Goal: Transaction & Acquisition: Purchase product/service

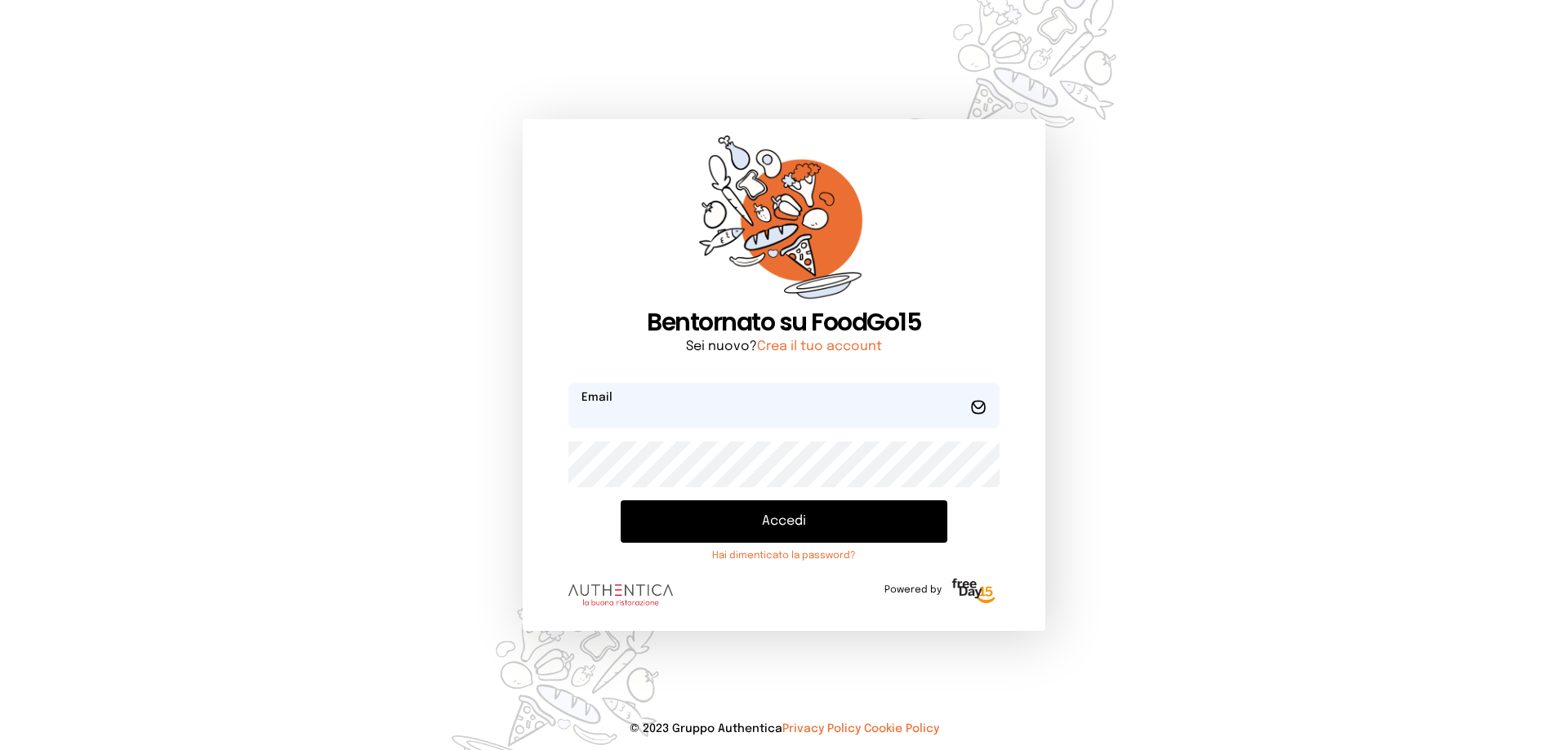
type input "**********"
click at [802, 522] on button "Accedi" at bounding box center [784, 522] width 327 height 43
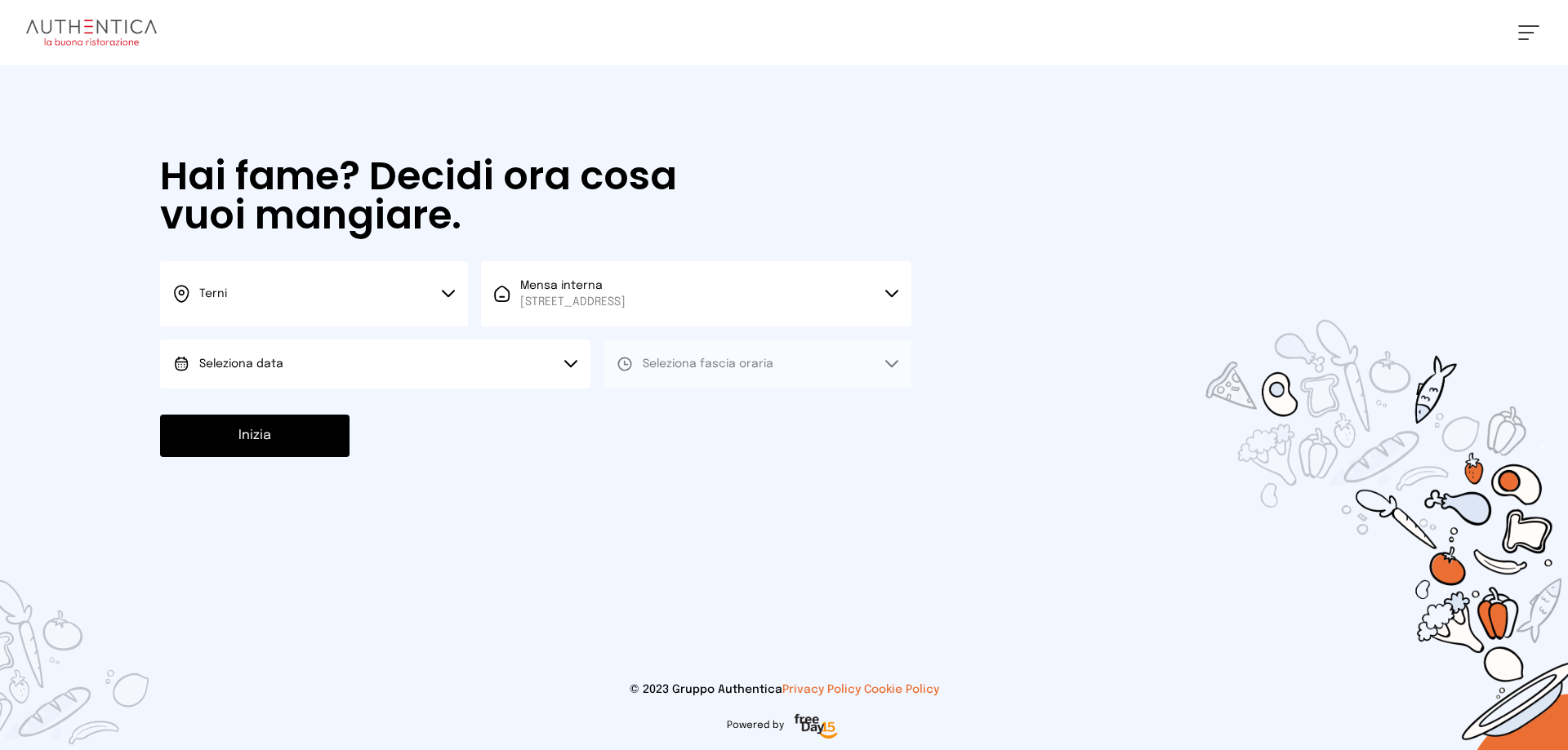
click at [447, 292] on icon at bounding box center [448, 294] width 13 height 9
click at [276, 350] on li "Terni" at bounding box center [314, 349] width 308 height 44
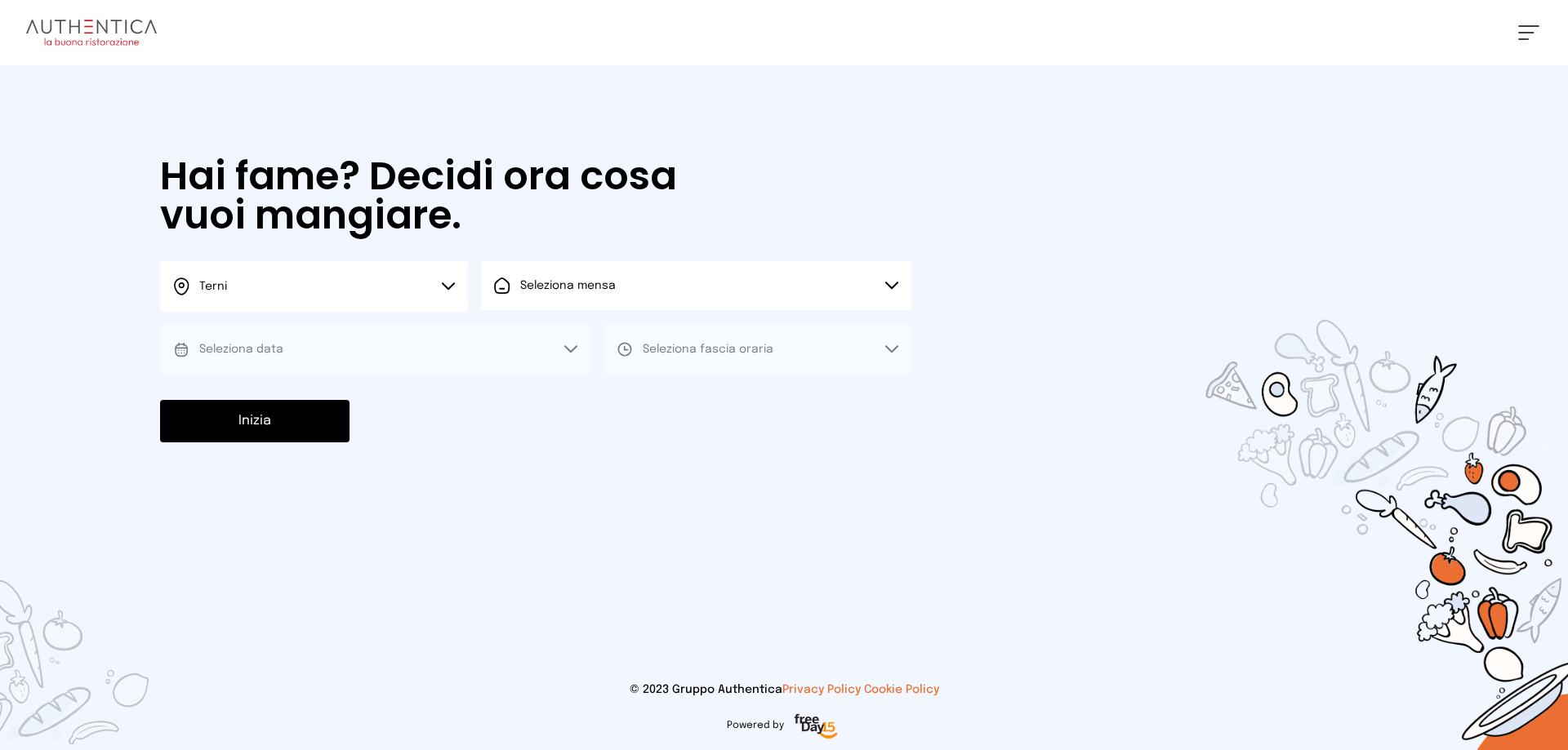
click at [888, 285] on icon at bounding box center [891, 285] width 11 height 6
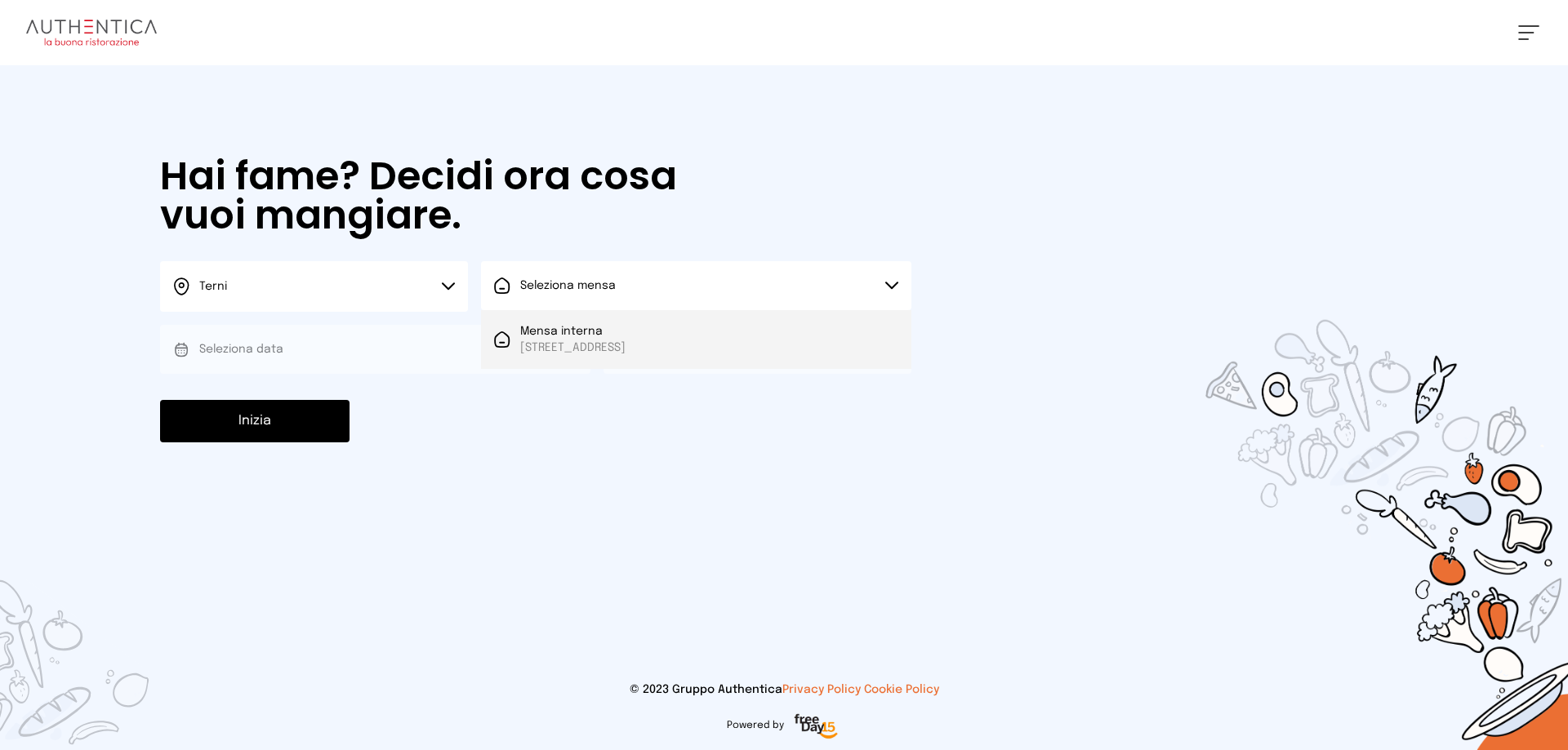
click at [626, 339] on span "Mensa interna" at bounding box center [573, 331] width 105 height 16
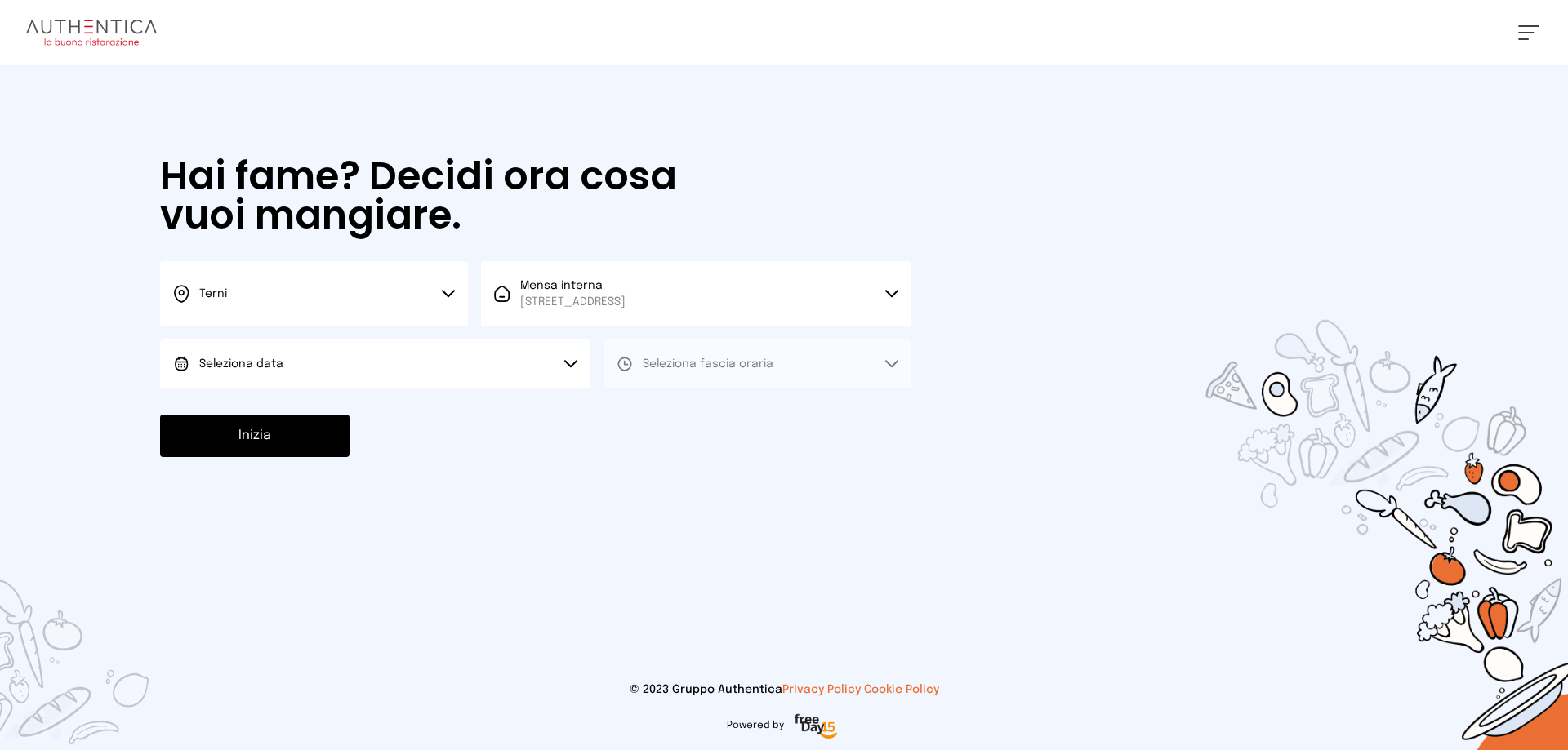
click at [571, 361] on icon at bounding box center [570, 364] width 13 height 9
click at [216, 412] on span "[DATE], [DATE]" at bounding box center [240, 410] width 80 height 16
click at [893, 362] on icon at bounding box center [891, 364] width 13 height 9
click at [653, 412] on span "Pranzo" at bounding box center [662, 410] width 39 height 16
click at [318, 442] on button "Inizia" at bounding box center [255, 436] width 189 height 43
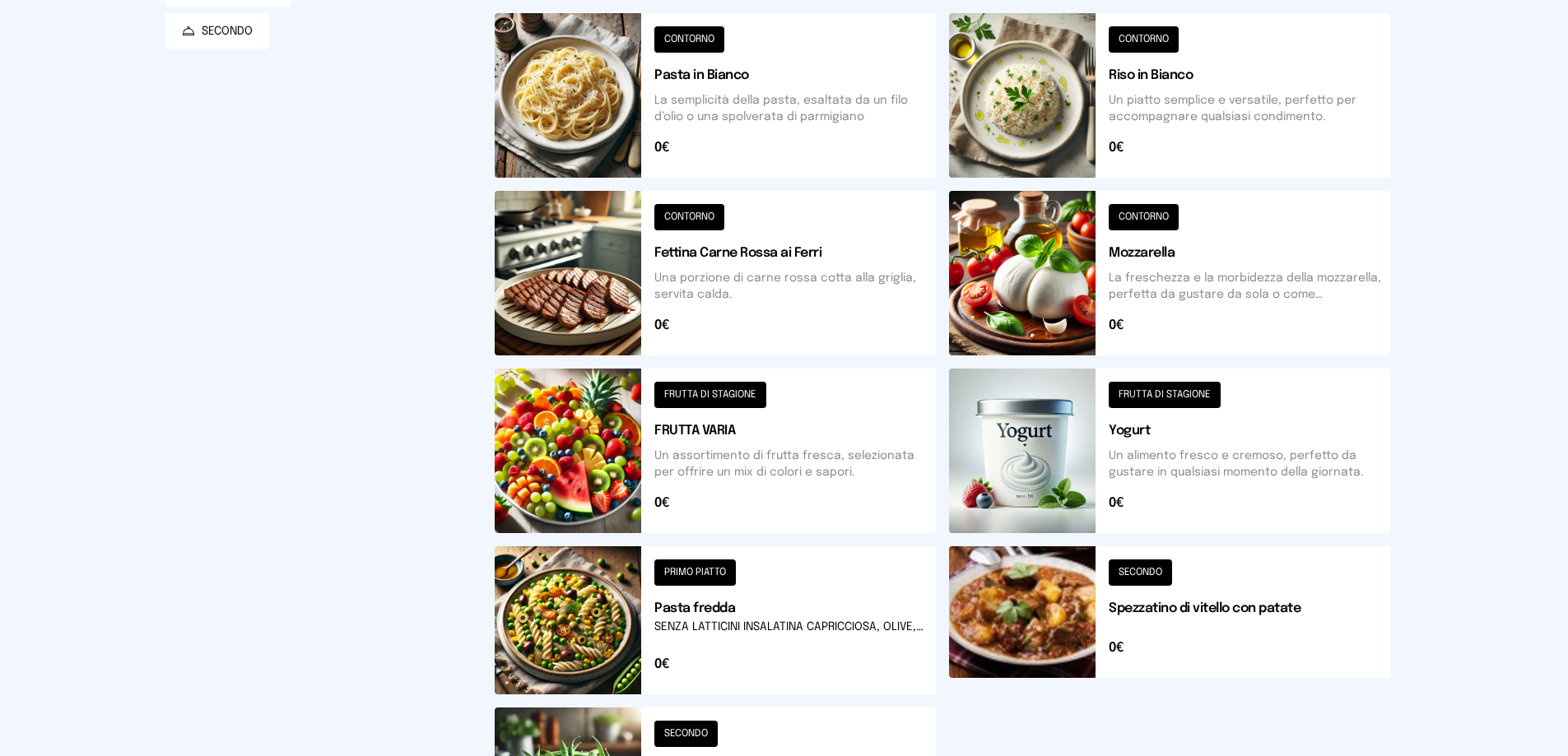
scroll to position [494, 0]
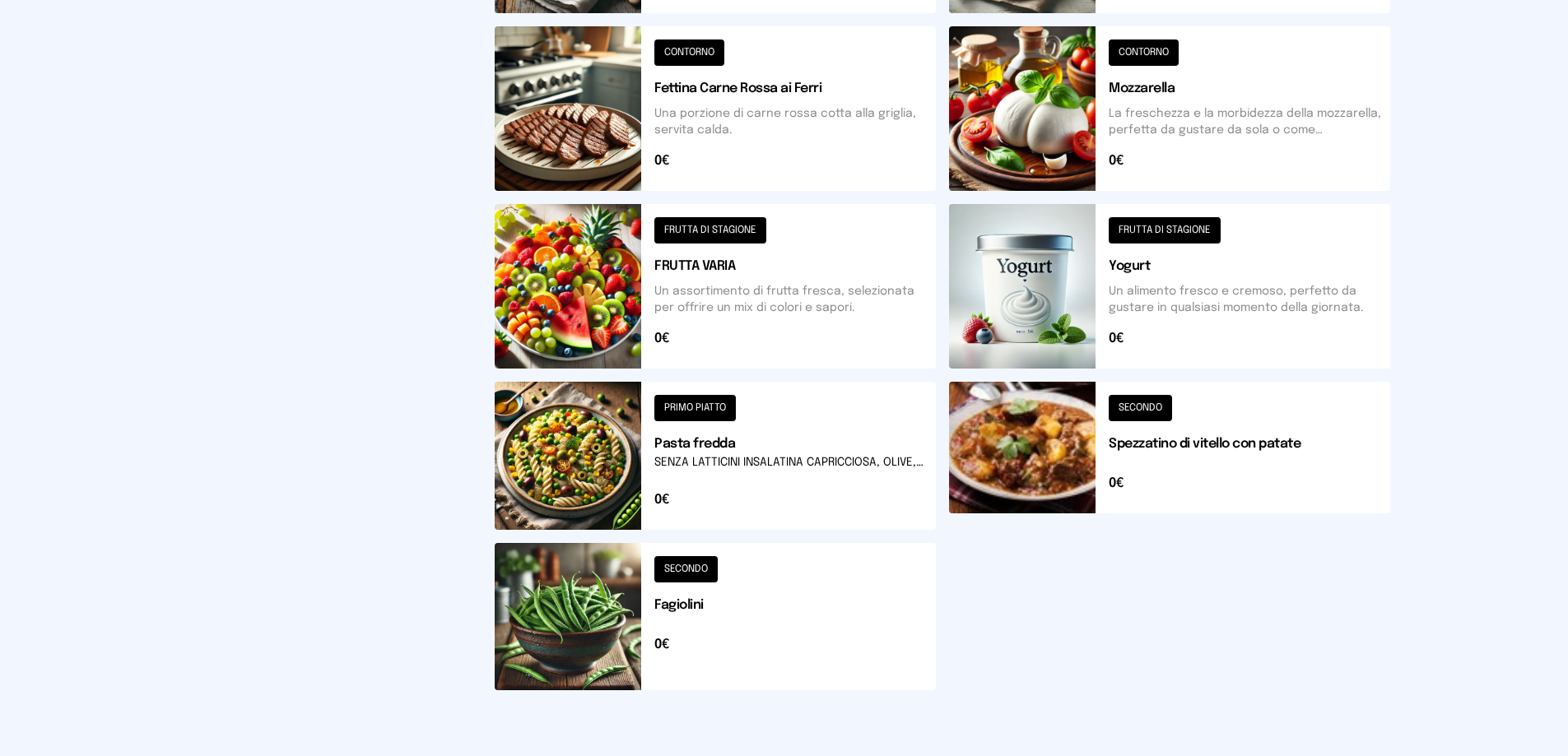
click at [1166, 403] on button at bounding box center [1169, 456] width 441 height 148
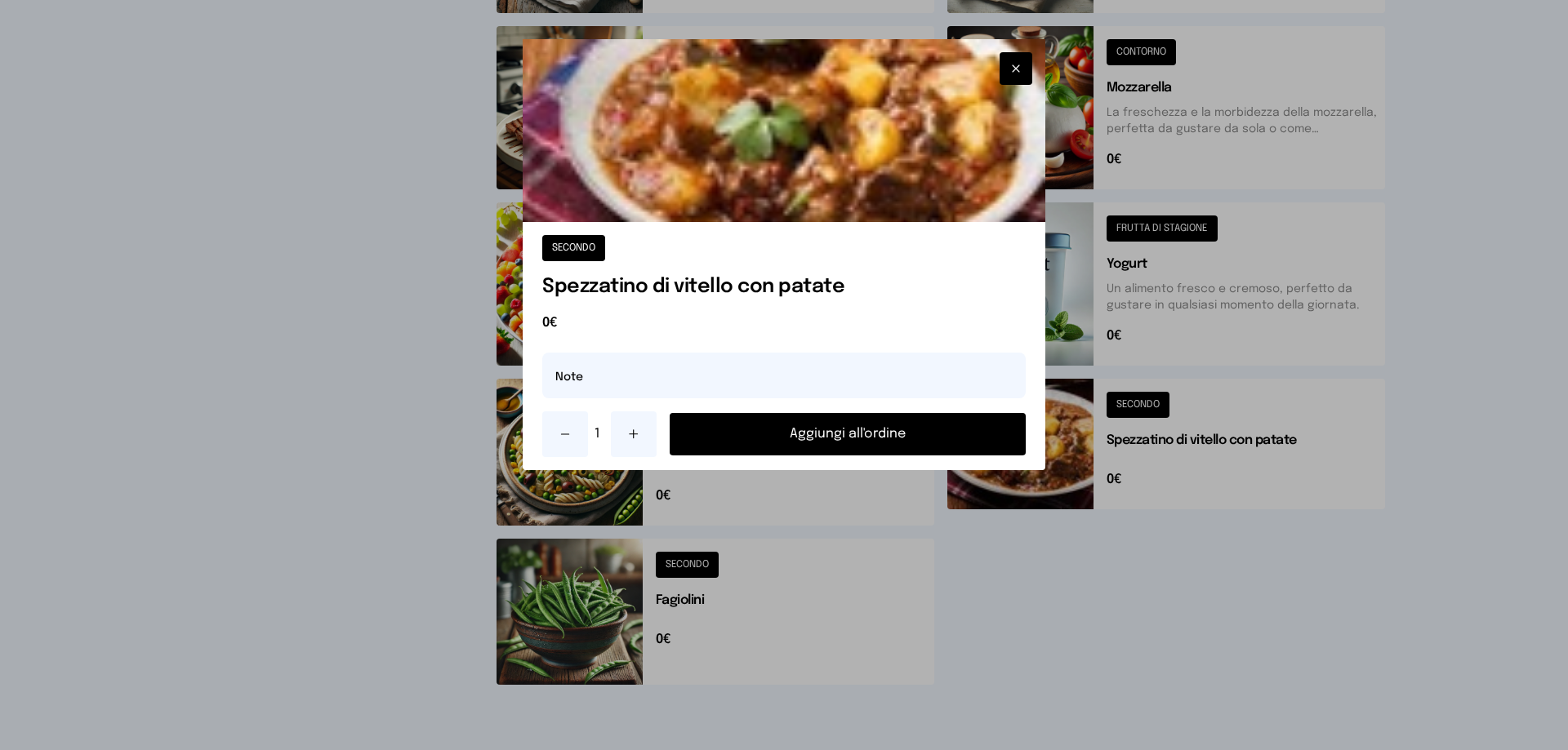
click at [862, 433] on button "Aggiungi all'ordine" at bounding box center [848, 434] width 356 height 43
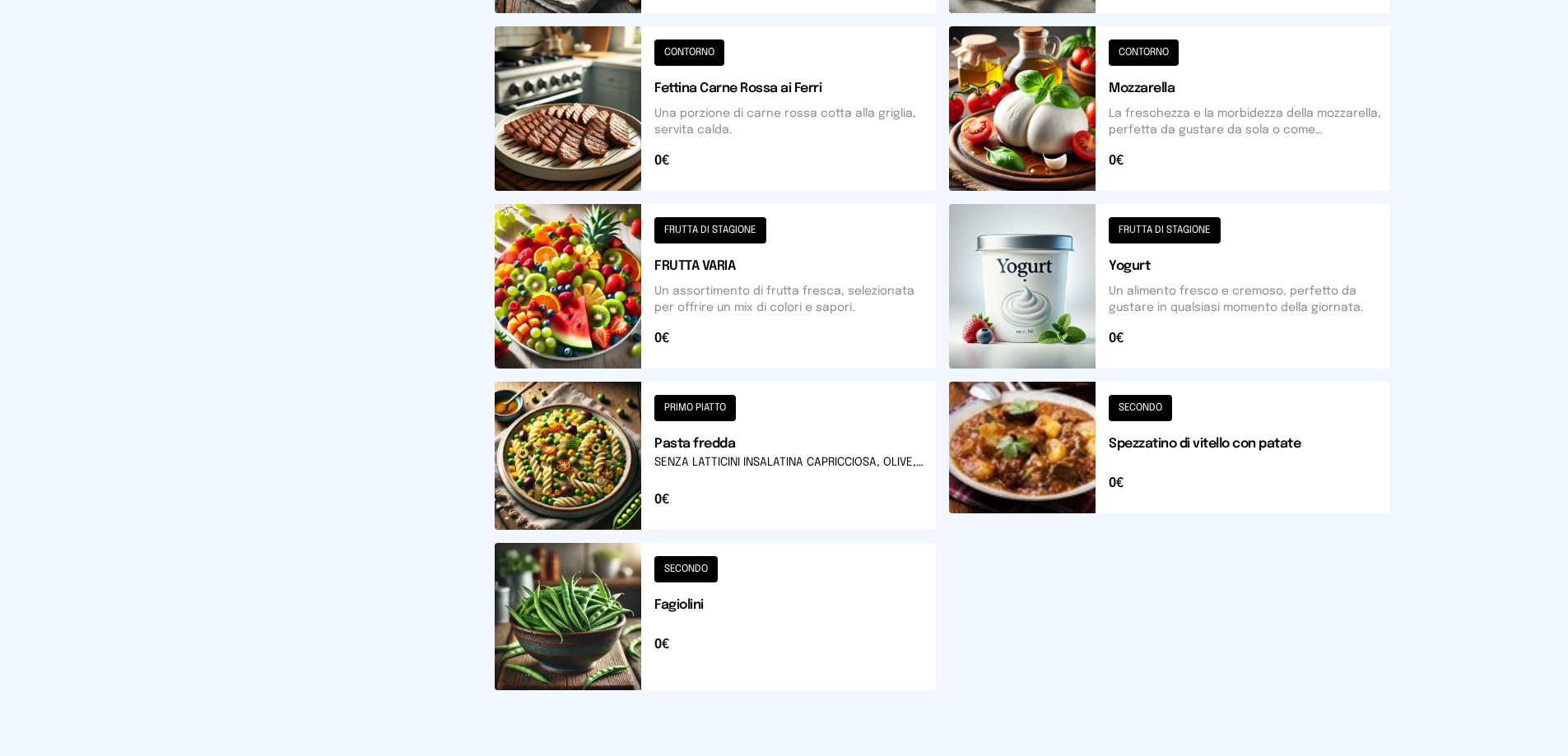
click at [1136, 411] on button at bounding box center [1169, 456] width 441 height 148
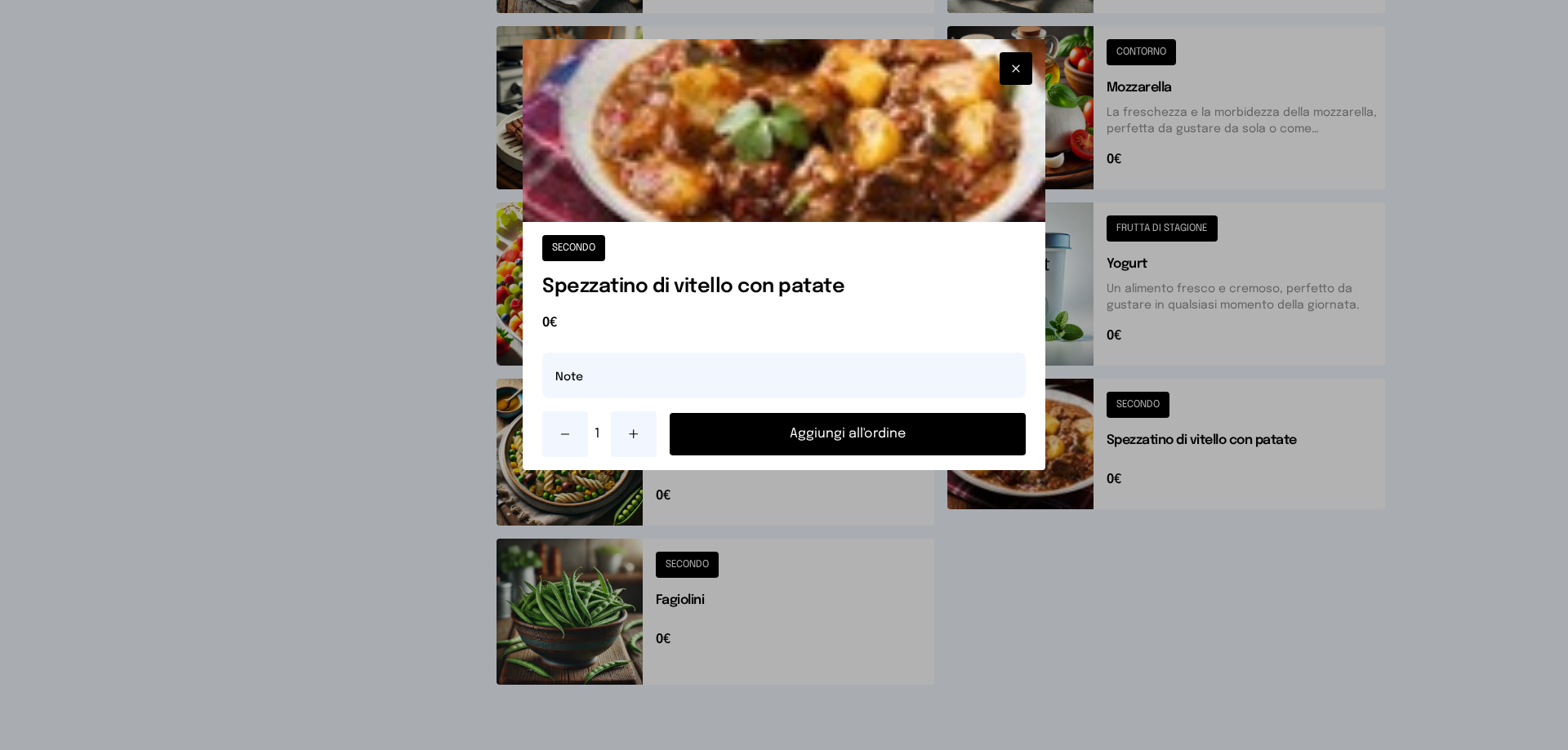
click at [909, 440] on button "Aggiungi all'ordine" at bounding box center [848, 434] width 356 height 43
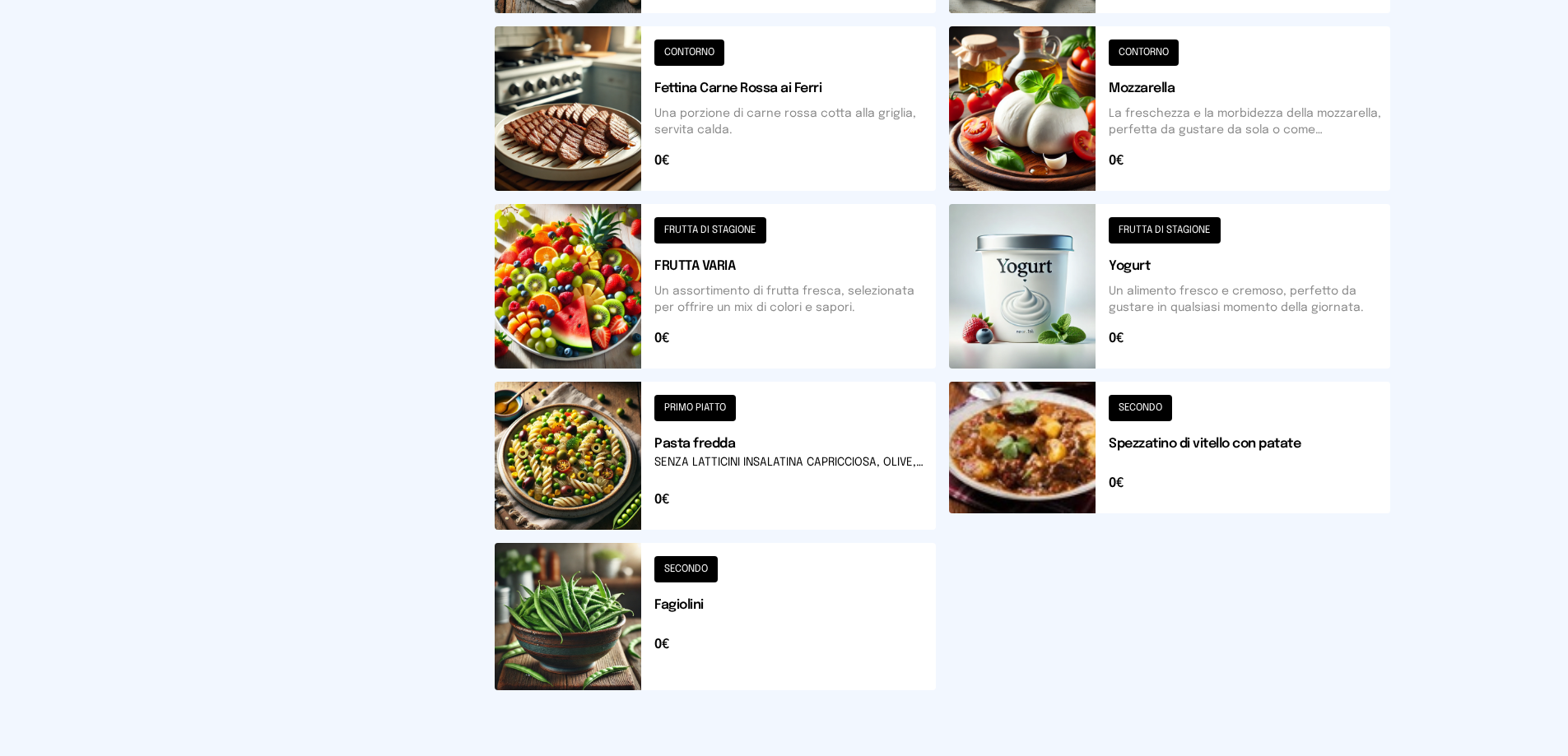
click at [692, 573] on button at bounding box center [715, 617] width 441 height 147
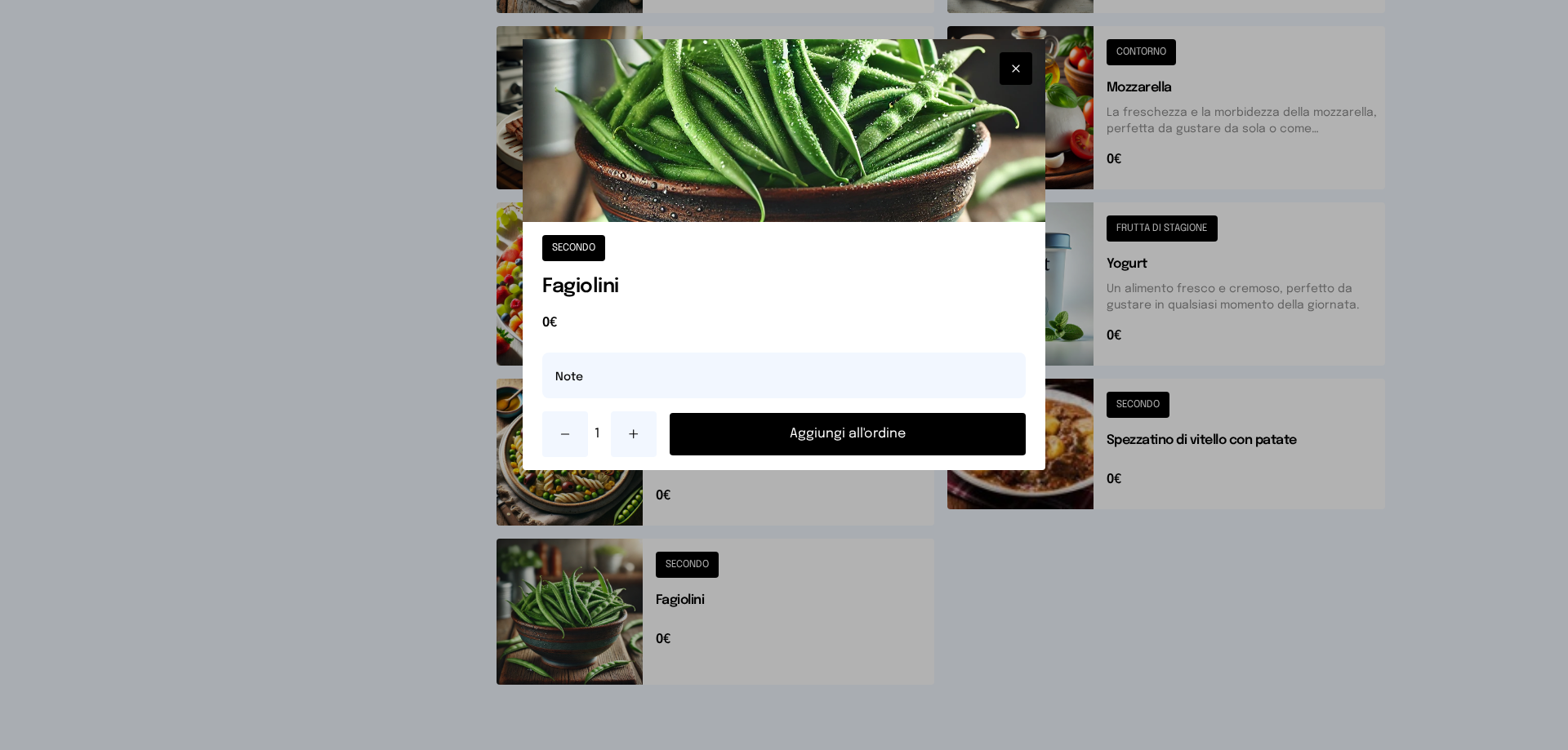
click at [883, 424] on button "Aggiungi all'ordine" at bounding box center [848, 434] width 356 height 43
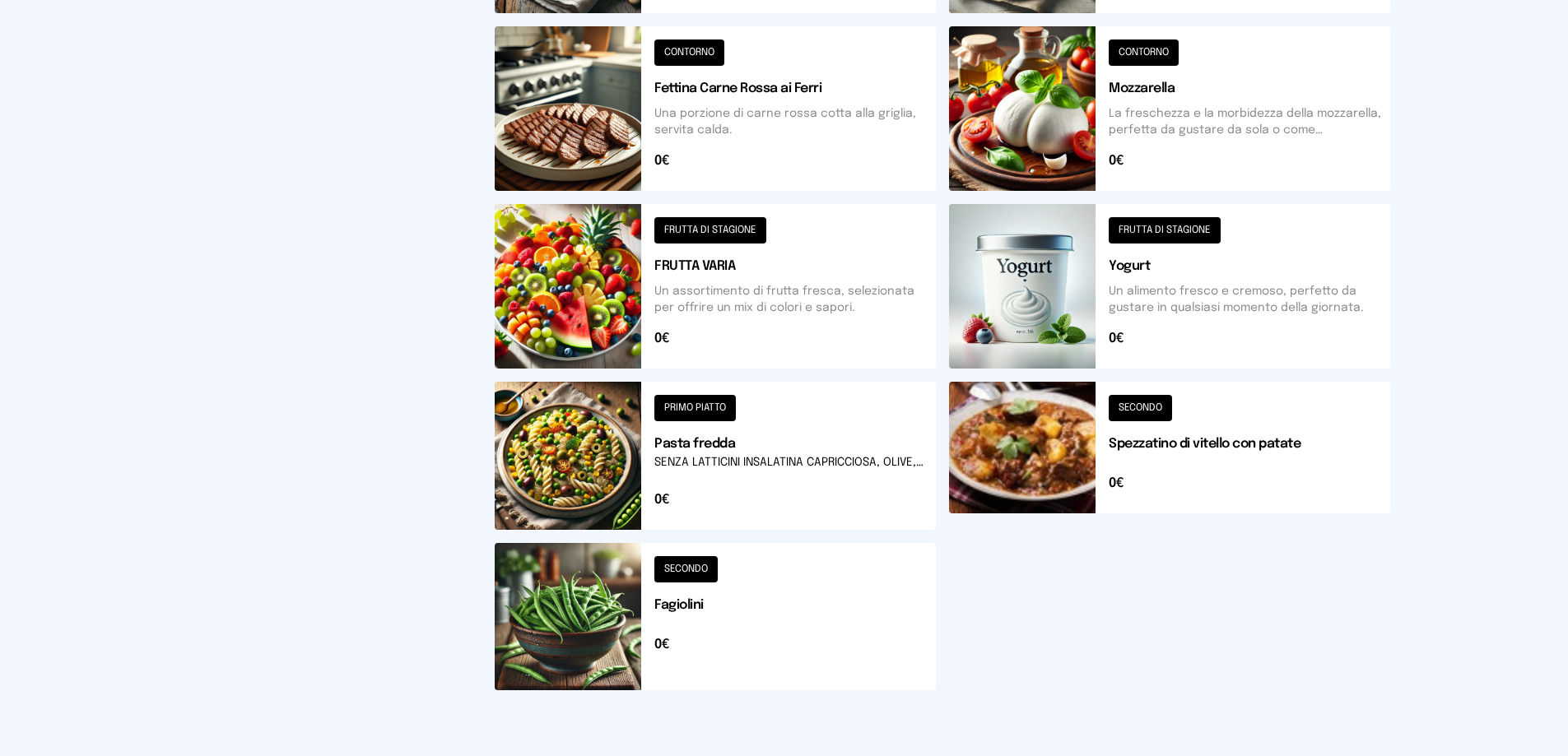
click at [698, 216] on button at bounding box center [715, 286] width 441 height 164
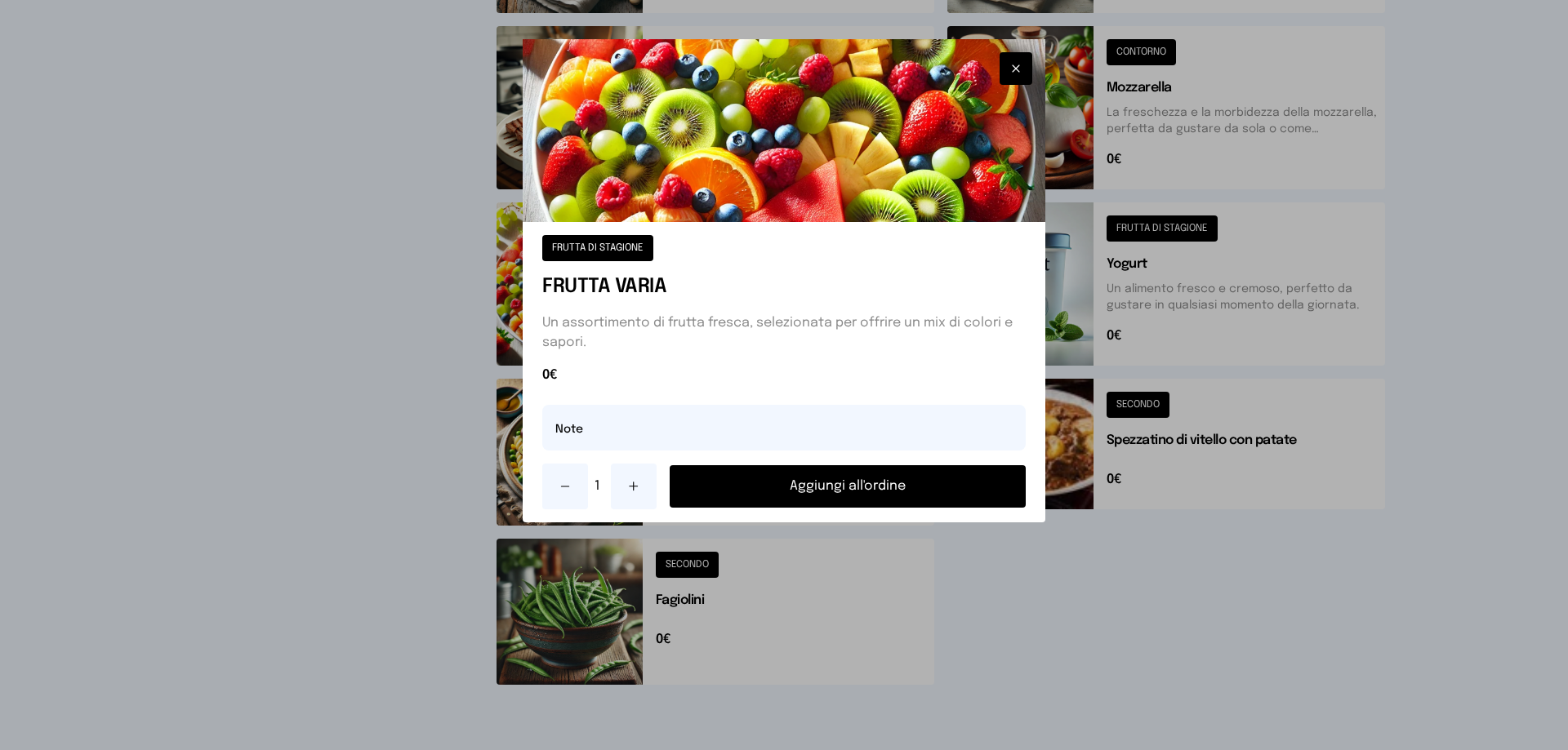
click at [811, 487] on button "Aggiungi all'ordine" at bounding box center [848, 486] width 356 height 43
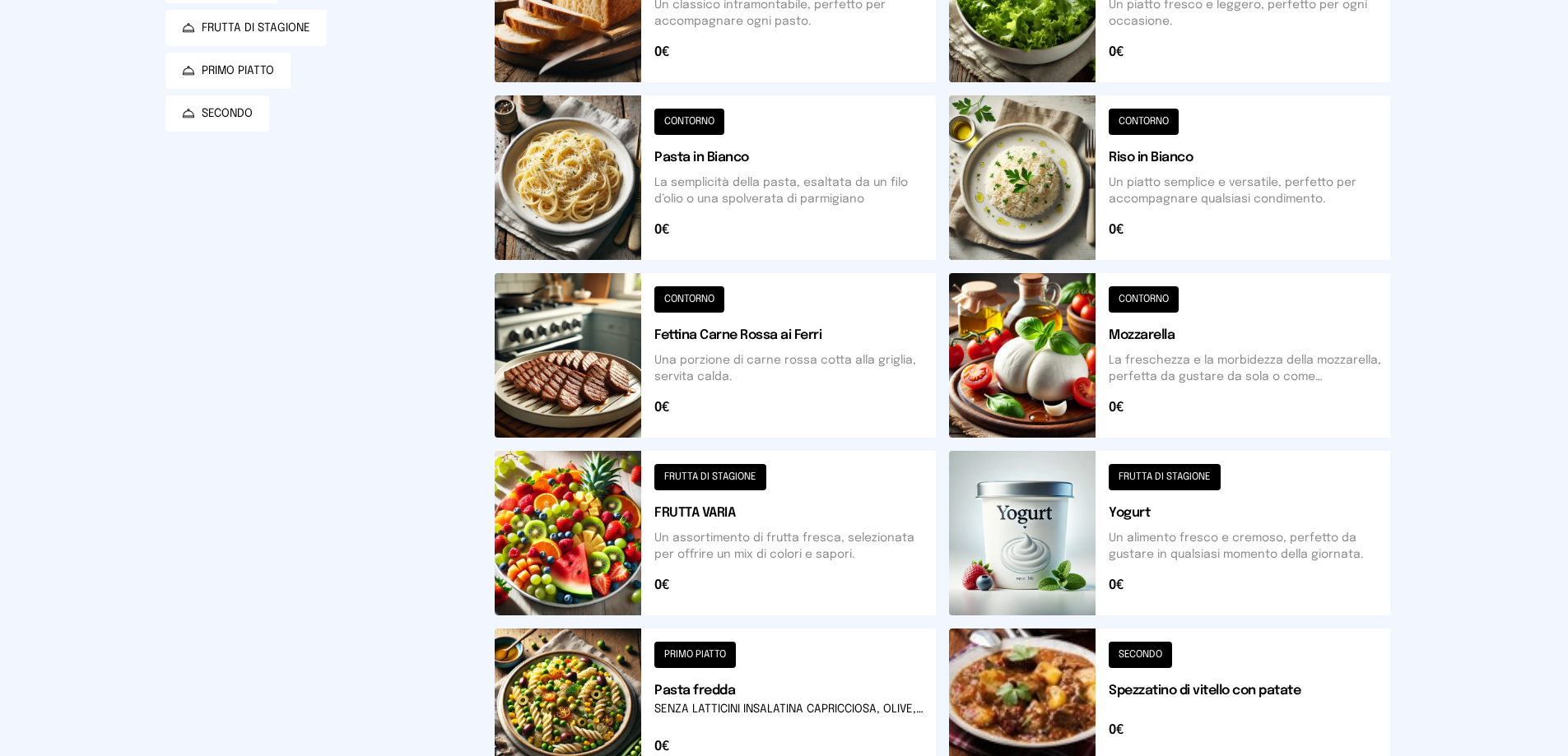
scroll to position [164, 0]
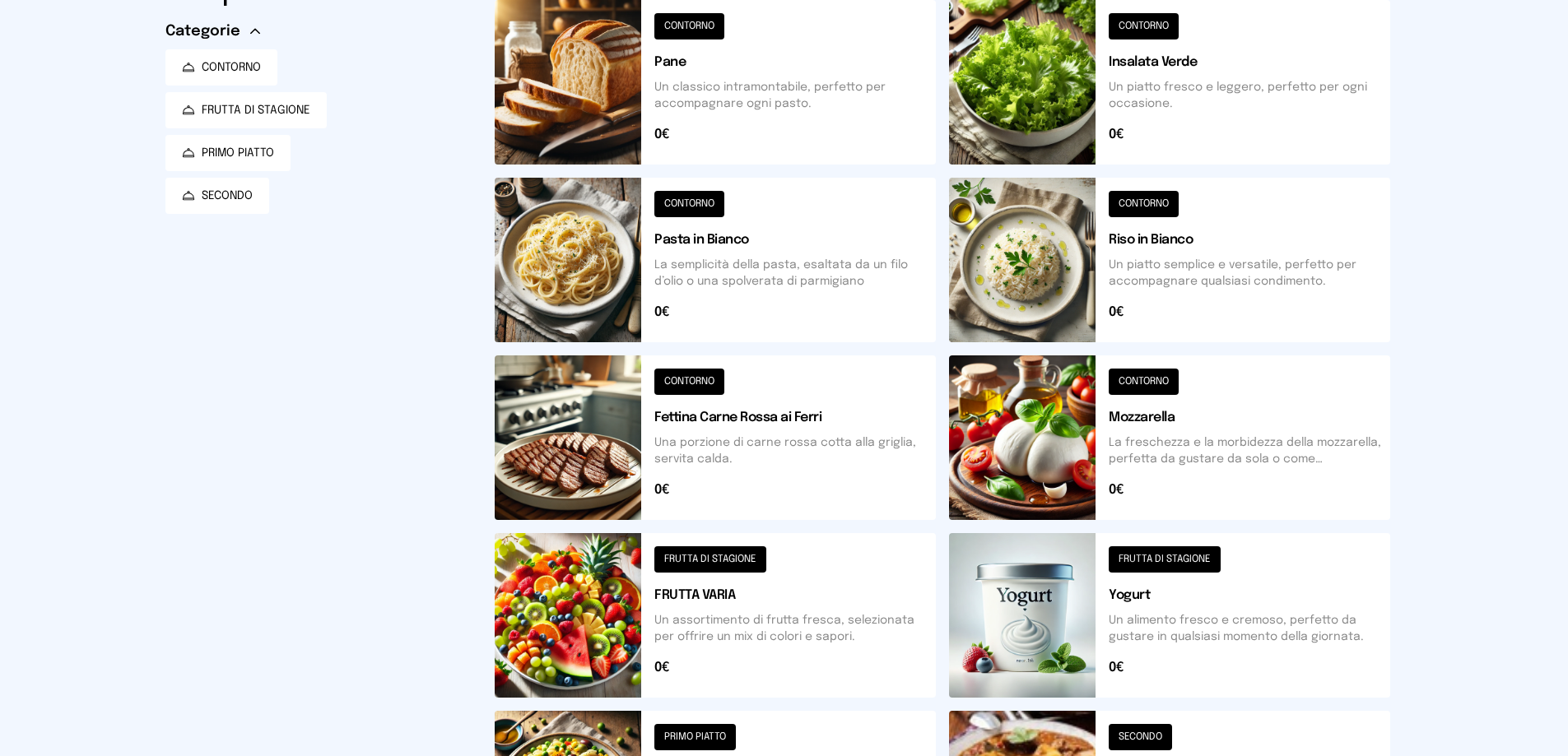
click at [712, 17] on button at bounding box center [715, 82] width 441 height 164
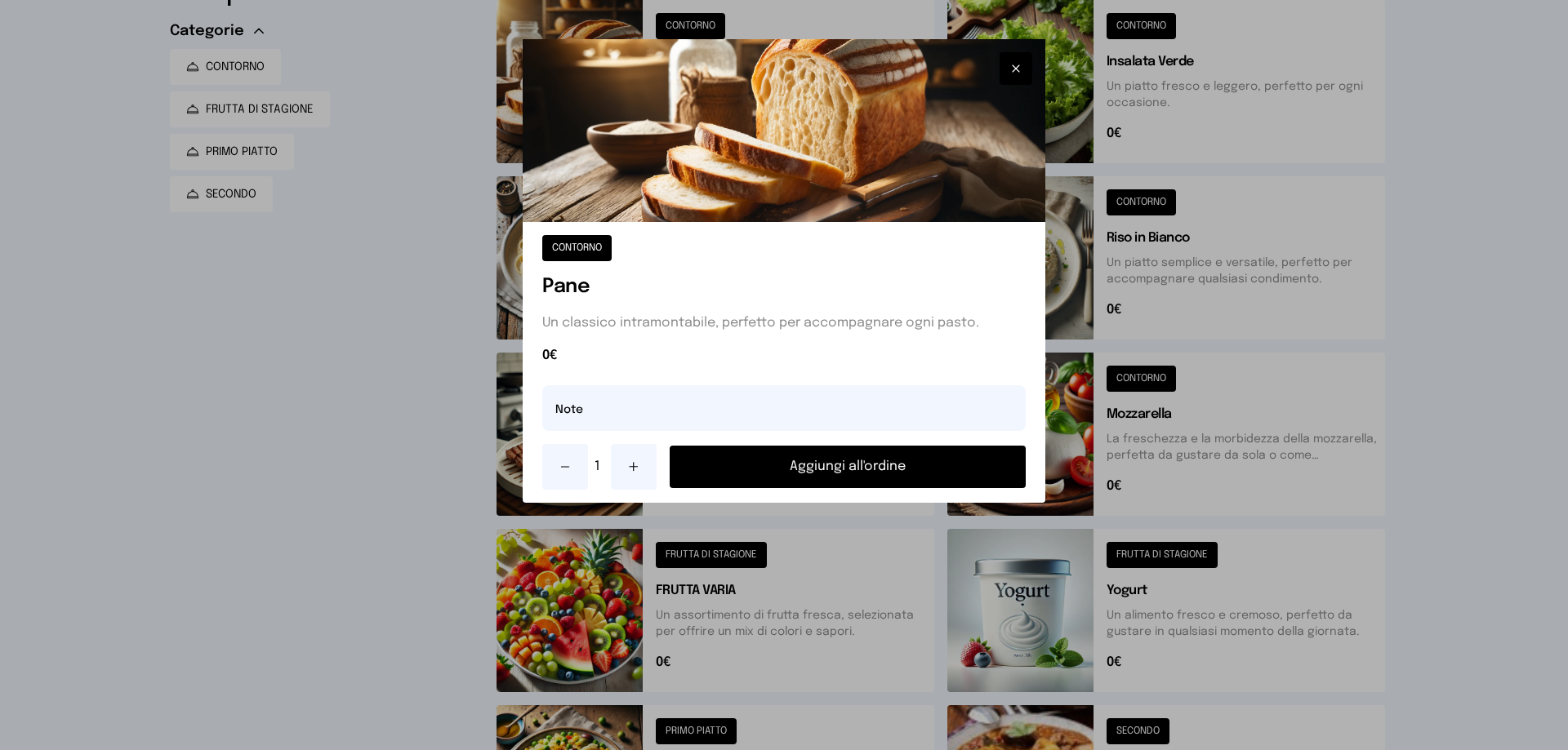
click at [859, 464] on button "Aggiungi all'ordine" at bounding box center [848, 468] width 356 height 43
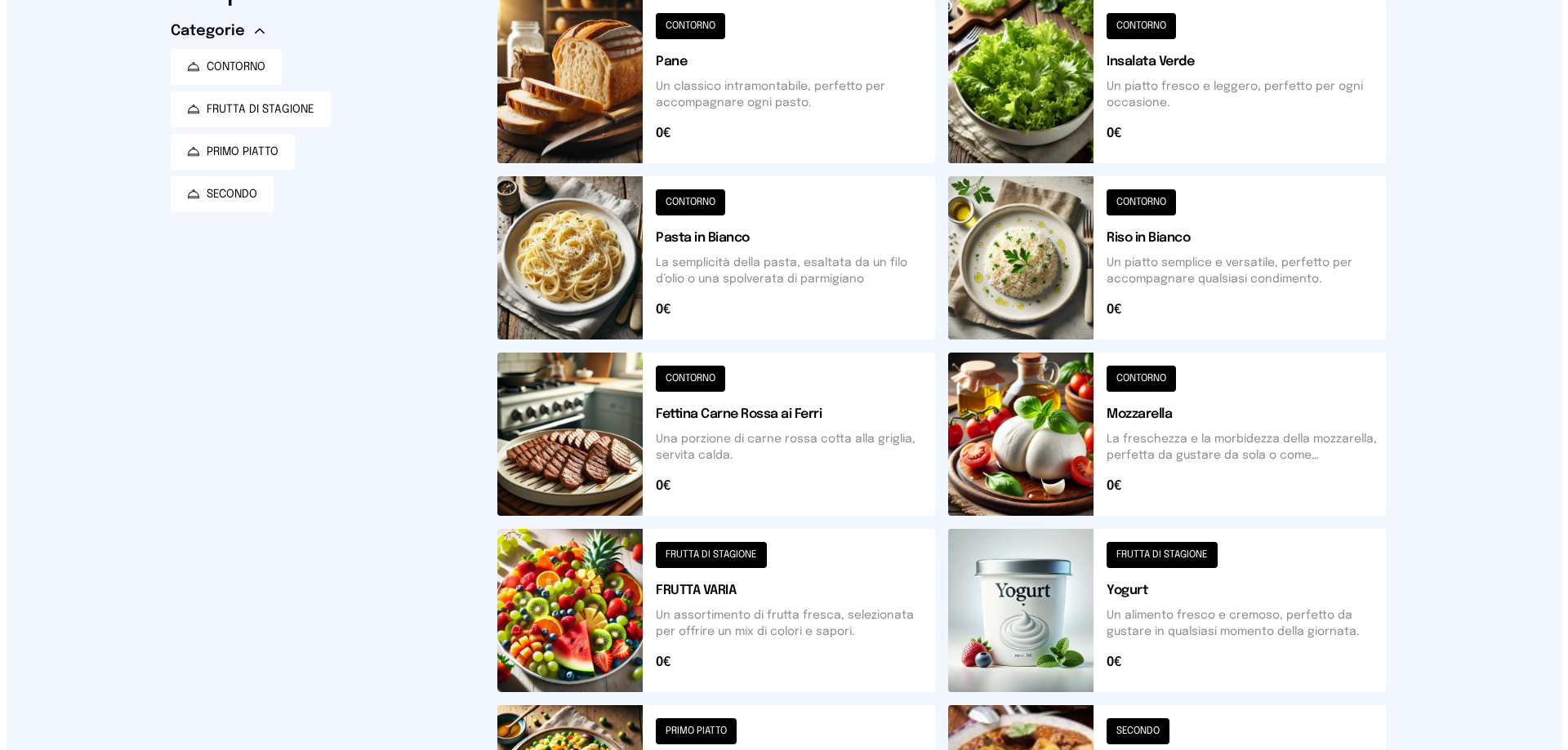
scroll to position [0, 0]
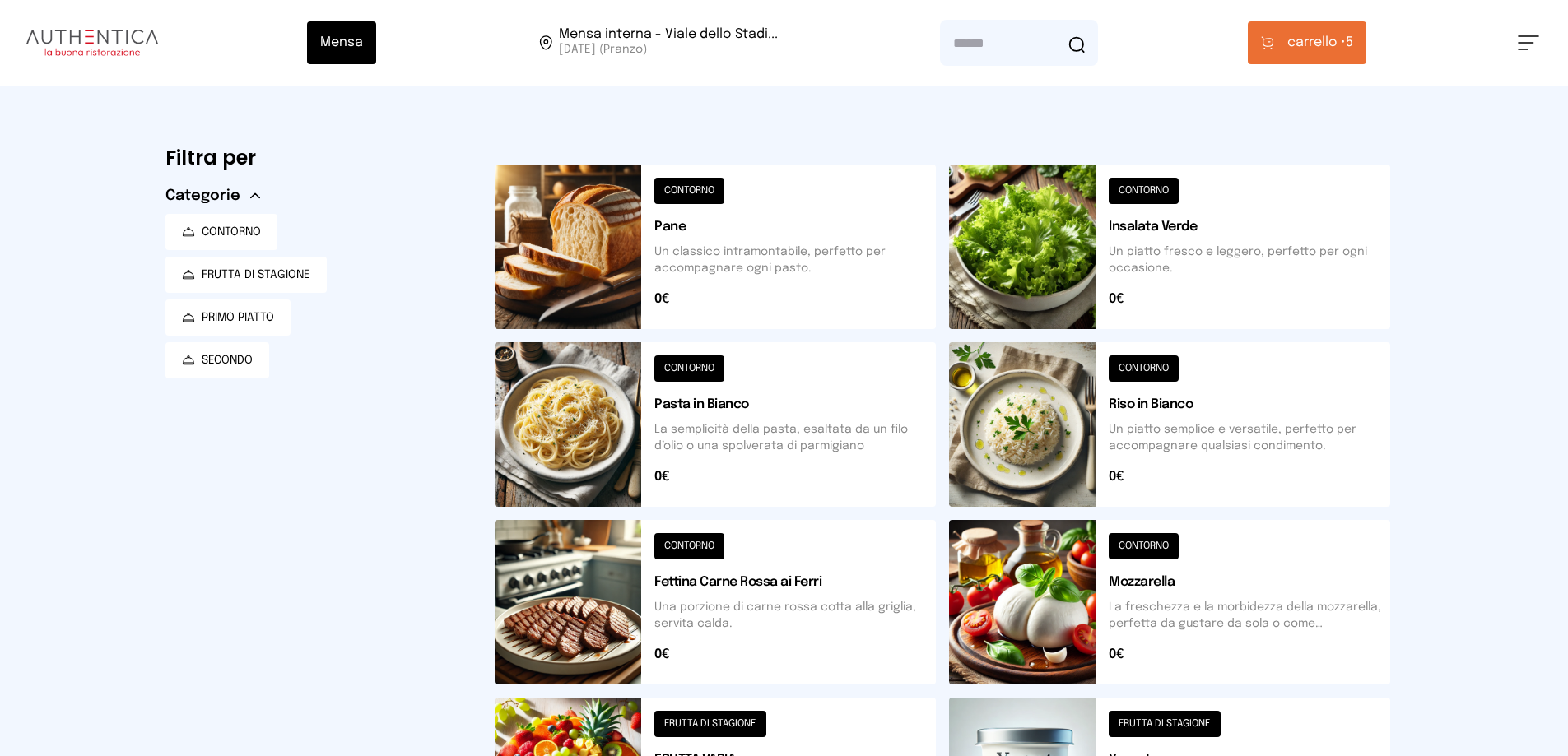
click at [1353, 46] on span "carrello • 5" at bounding box center [1320, 42] width 66 height 20
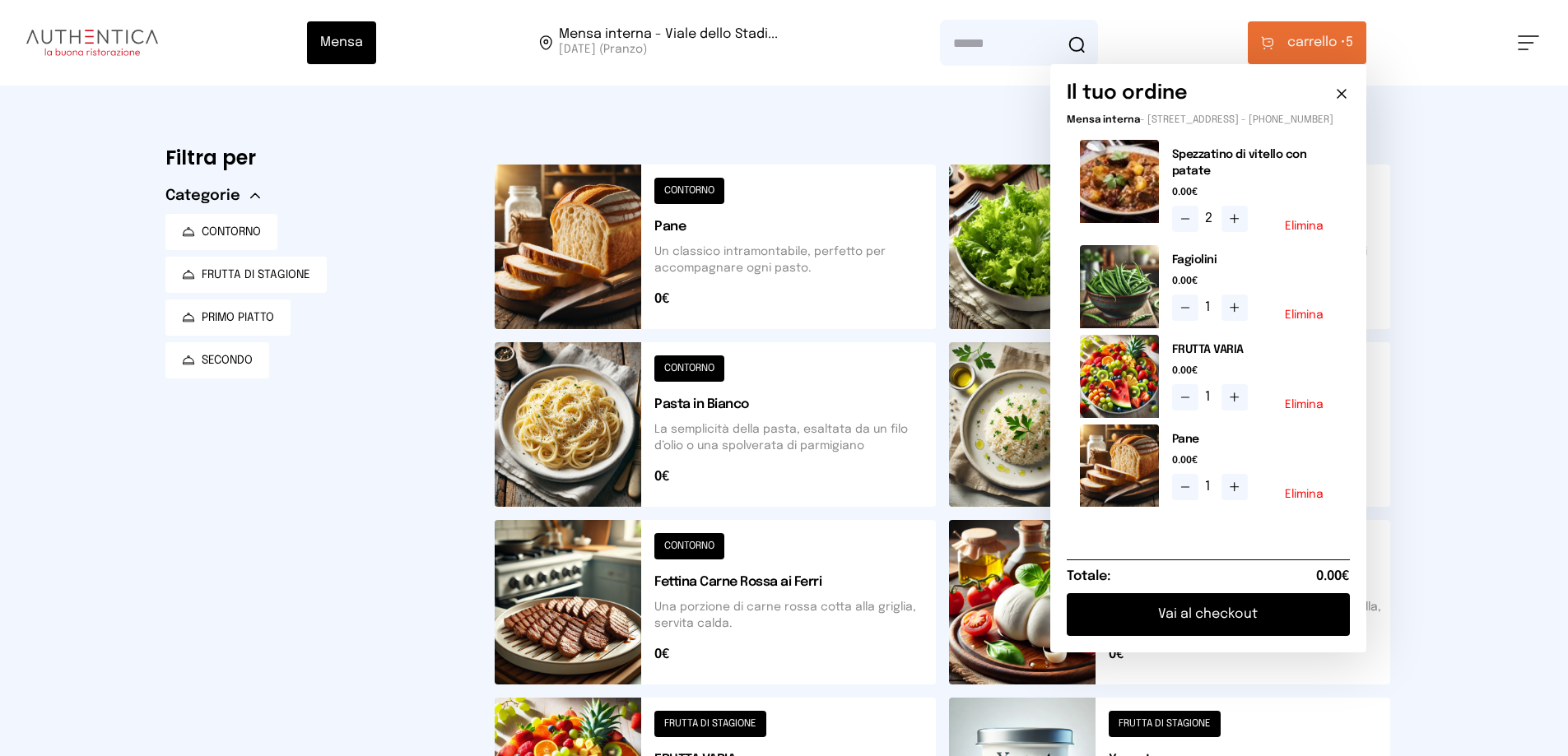
click at [1230, 624] on button "Vai al checkout" at bounding box center [1208, 615] width 283 height 43
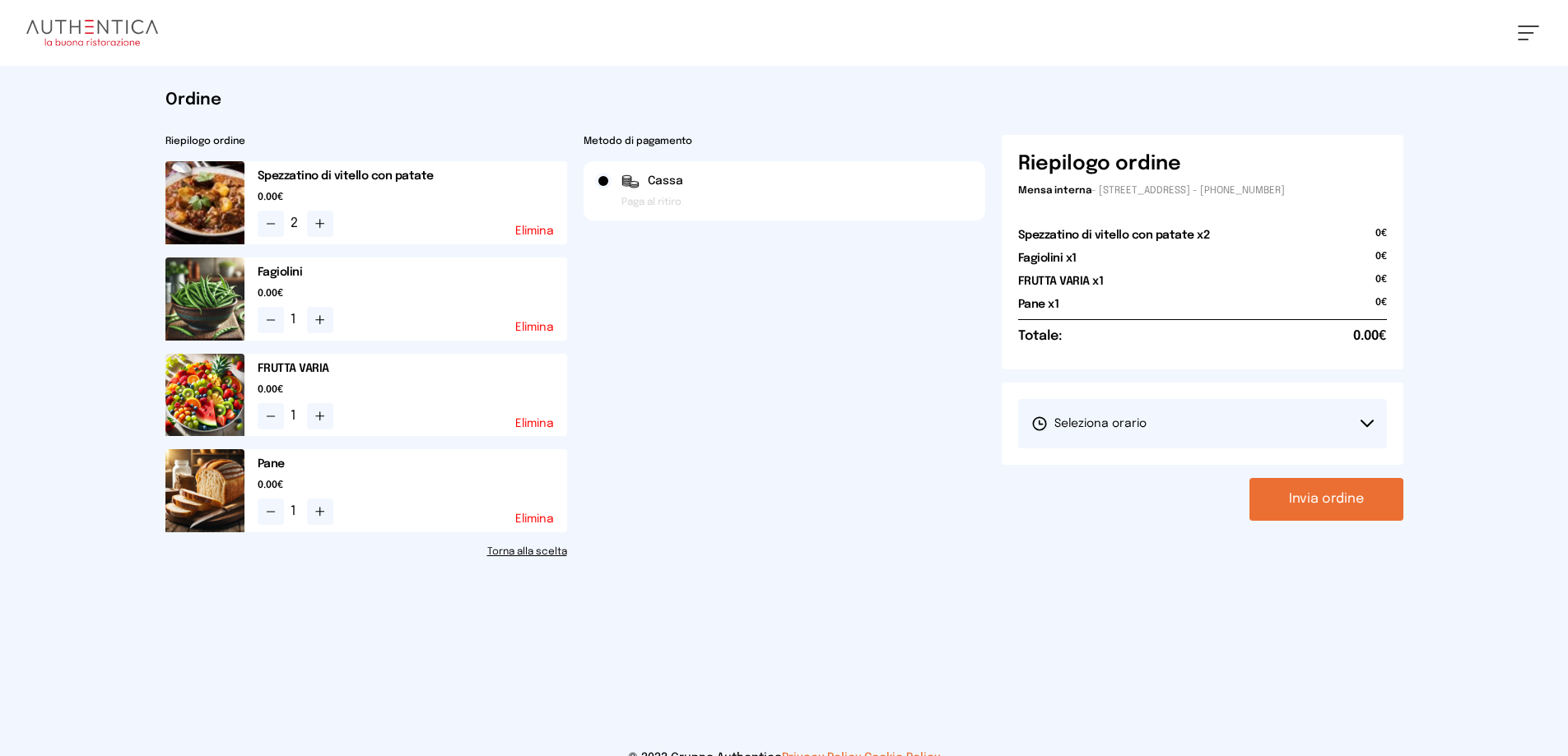
click at [1368, 431] on button "Seleziona orario" at bounding box center [1202, 423] width 369 height 49
click at [1100, 469] on span "1° Turno (13:00 - 15:00)" at bounding box center [1093, 470] width 125 height 16
click at [1331, 500] on button "Invia ordine" at bounding box center [1326, 500] width 154 height 43
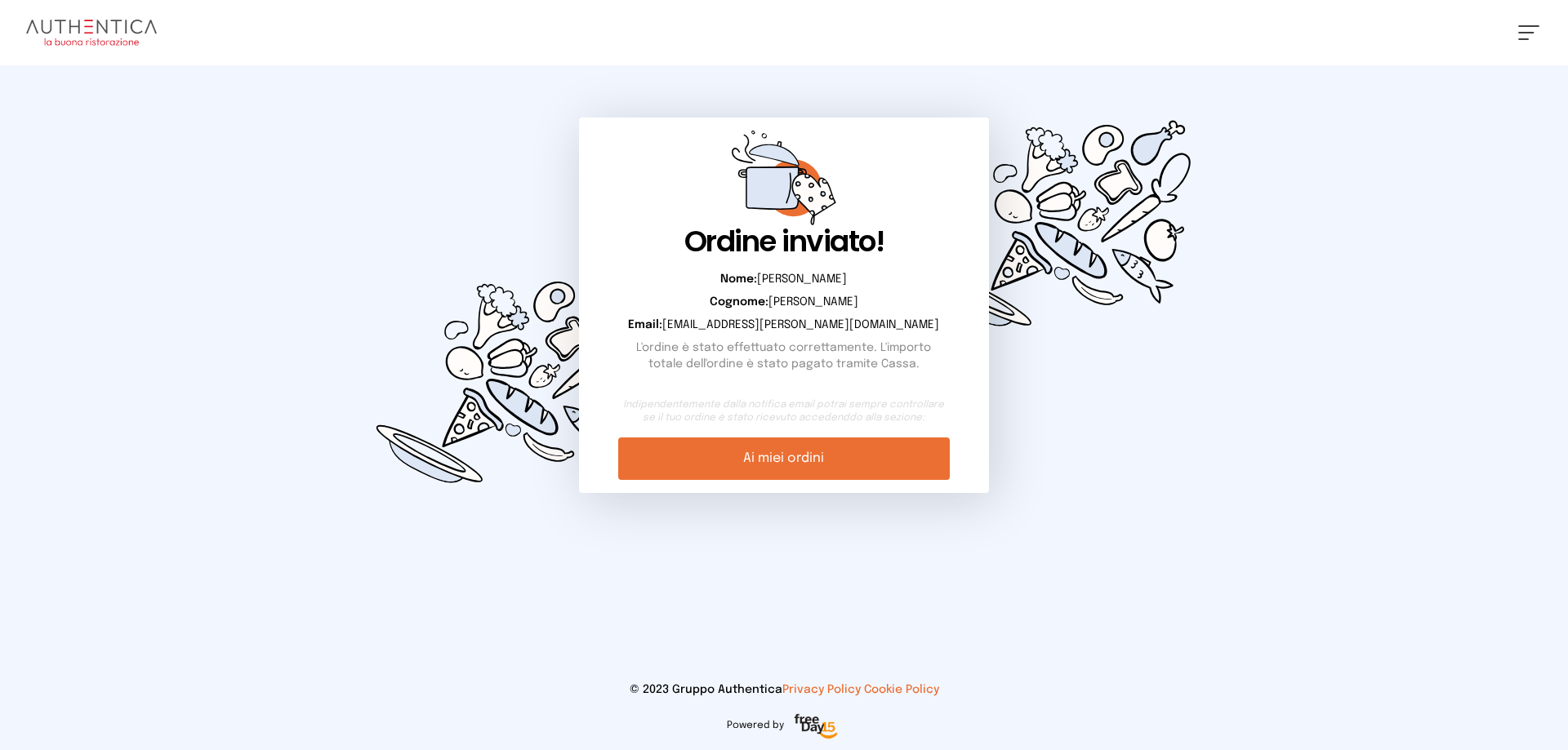
click at [738, 456] on link "Ai miei ordini" at bounding box center [784, 459] width 331 height 43
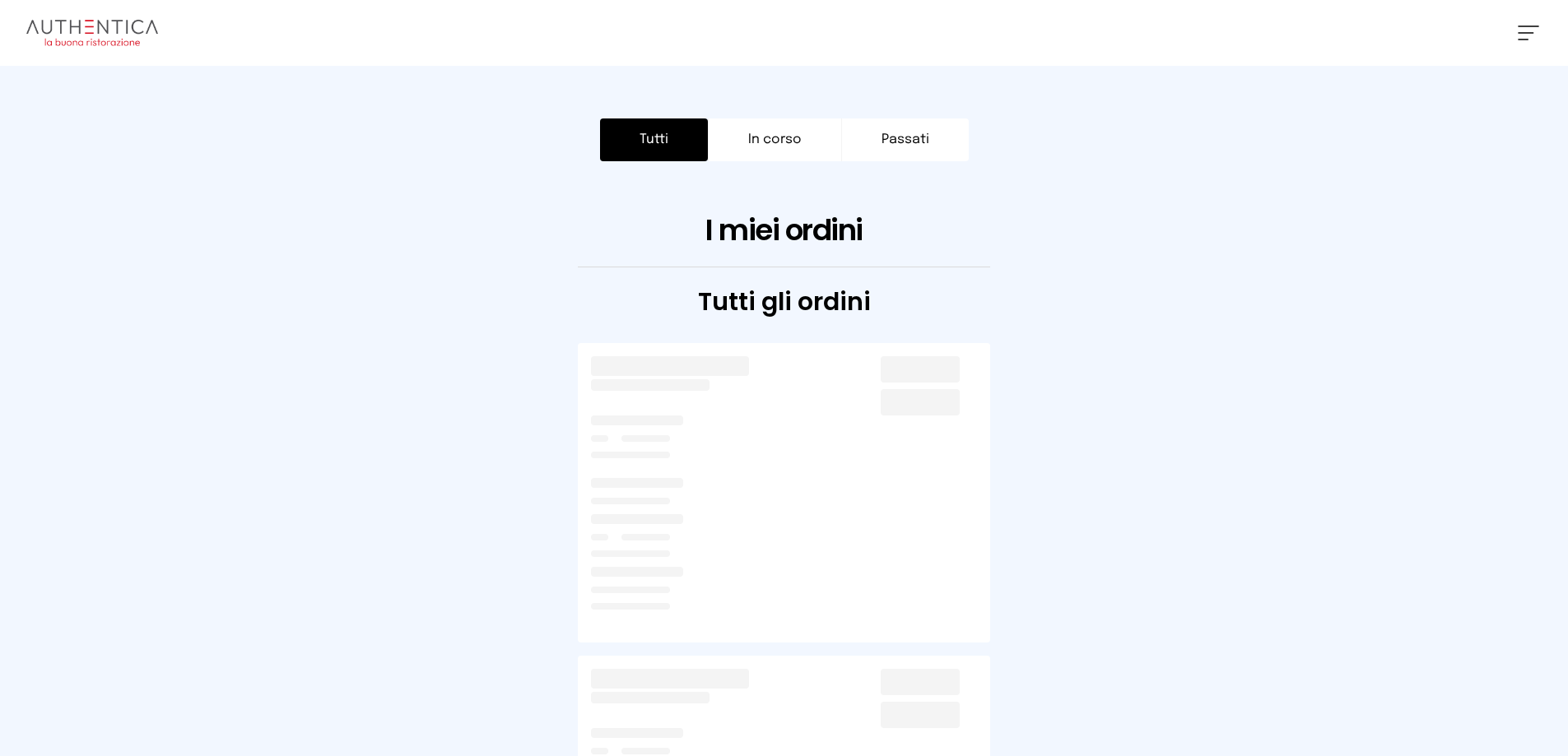
click at [655, 133] on button "Tutti" at bounding box center [654, 140] width 108 height 43
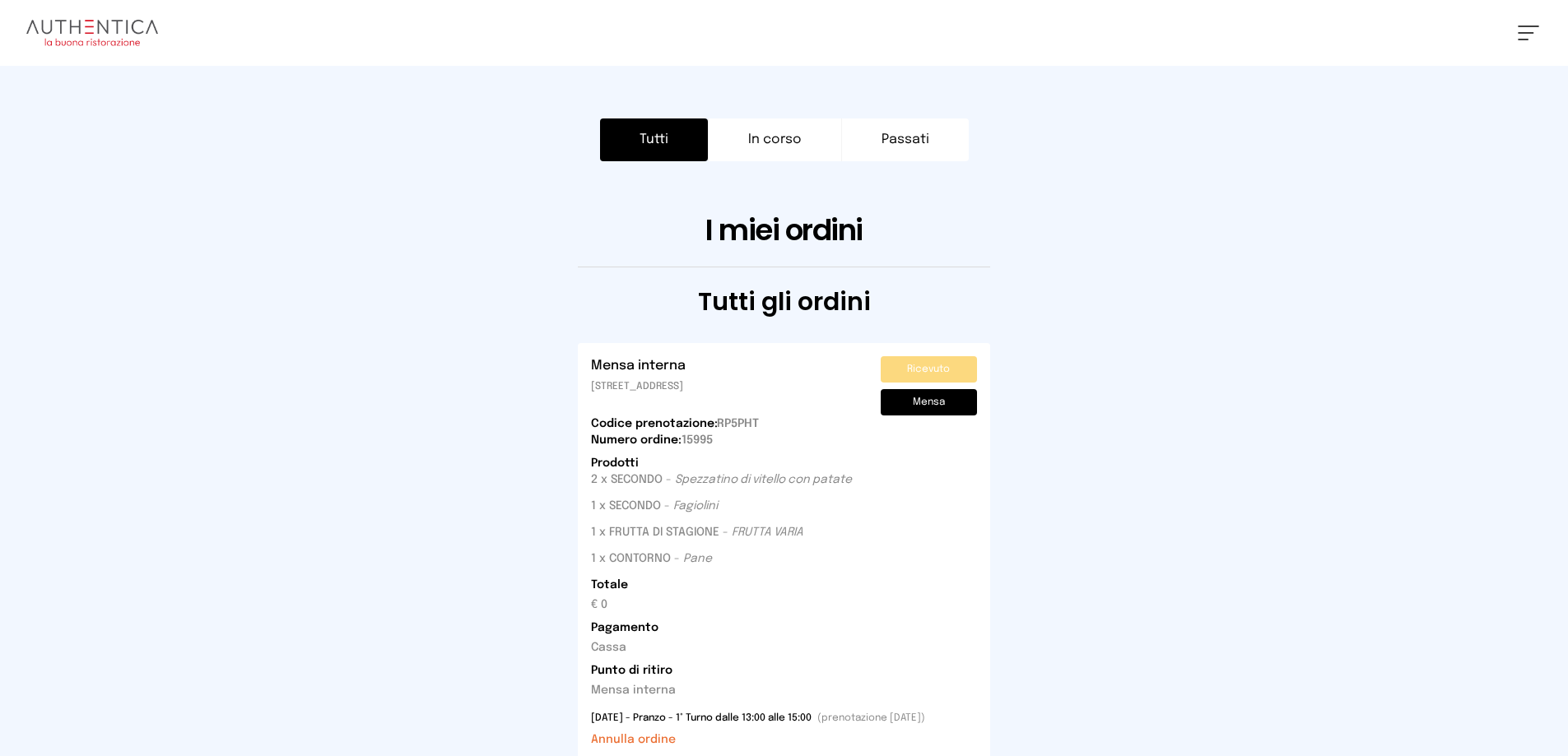
click at [1522, 33] on span at bounding box center [1526, 33] width 15 height 2
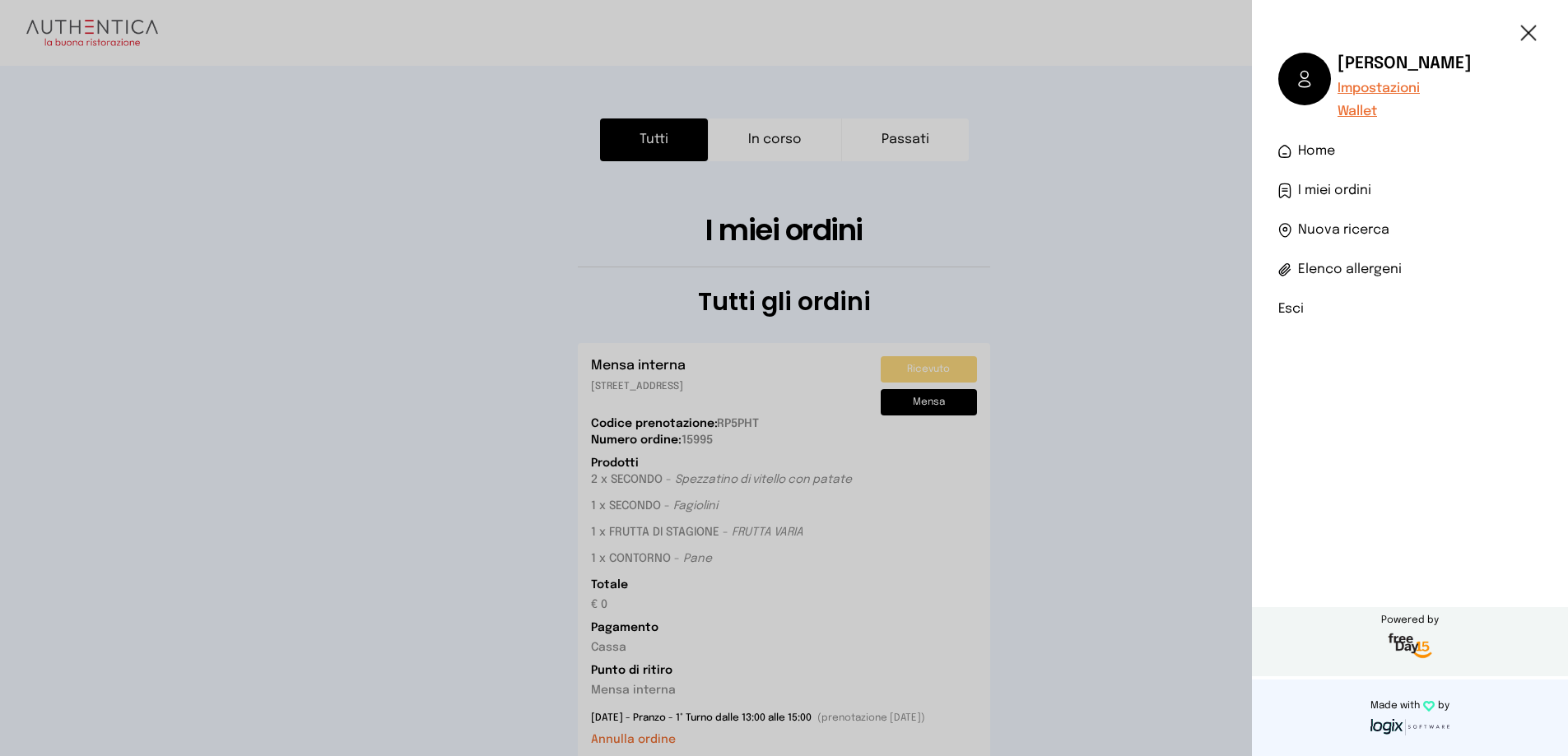
click at [1276, 308] on div "[PERSON_NAME] Impostazioni Wallet Home I miei ordini Nuova ricerca Elenco aller…" at bounding box center [1410, 378] width 316 height 756
click at [1287, 314] on li "Esci" at bounding box center [1410, 309] width 263 height 20
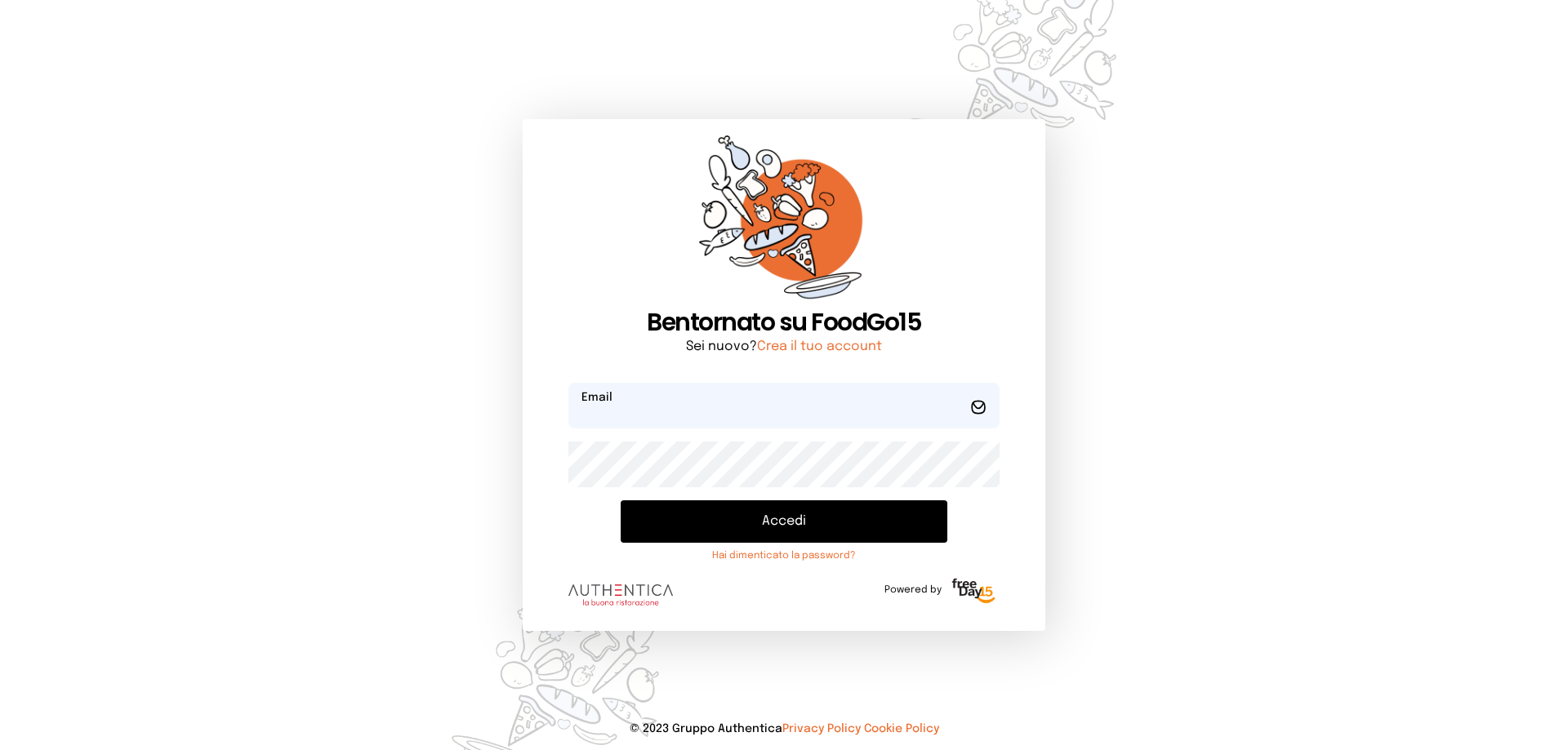
type input "**********"
